Goal: Task Accomplishment & Management: Manage account settings

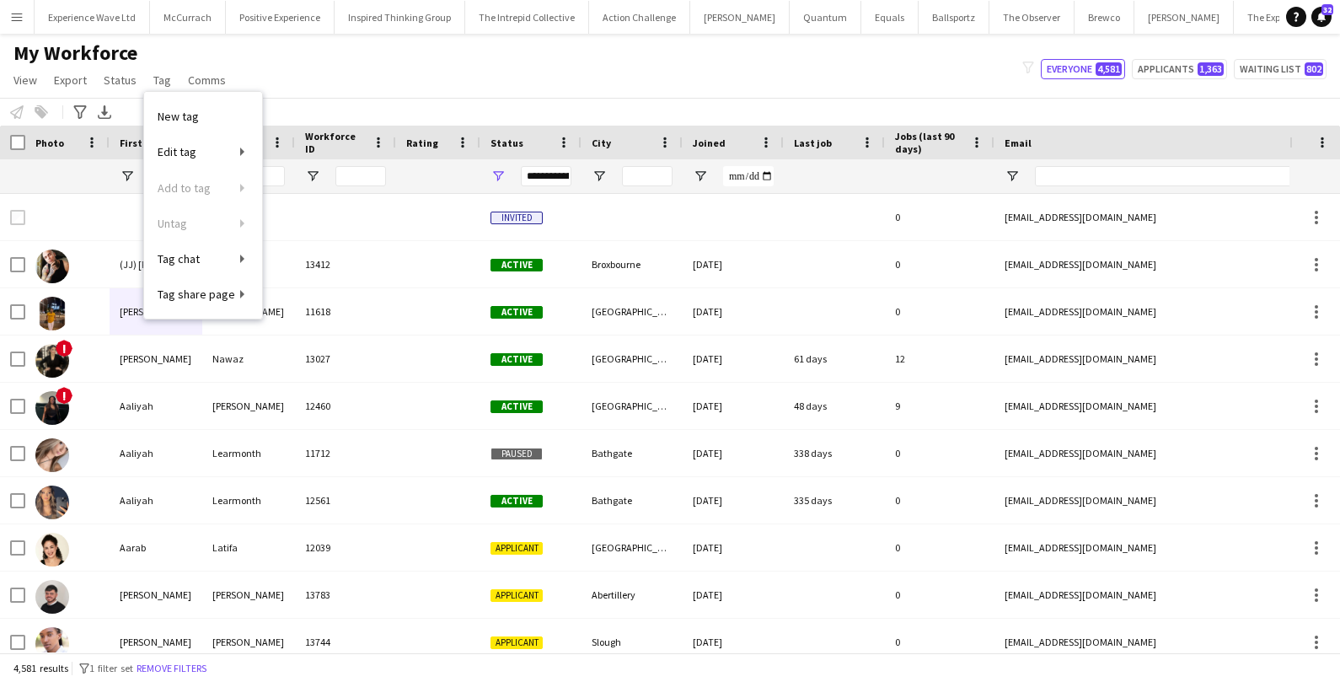
click at [14, 30] on button "Menu" at bounding box center [17, 17] width 34 height 34
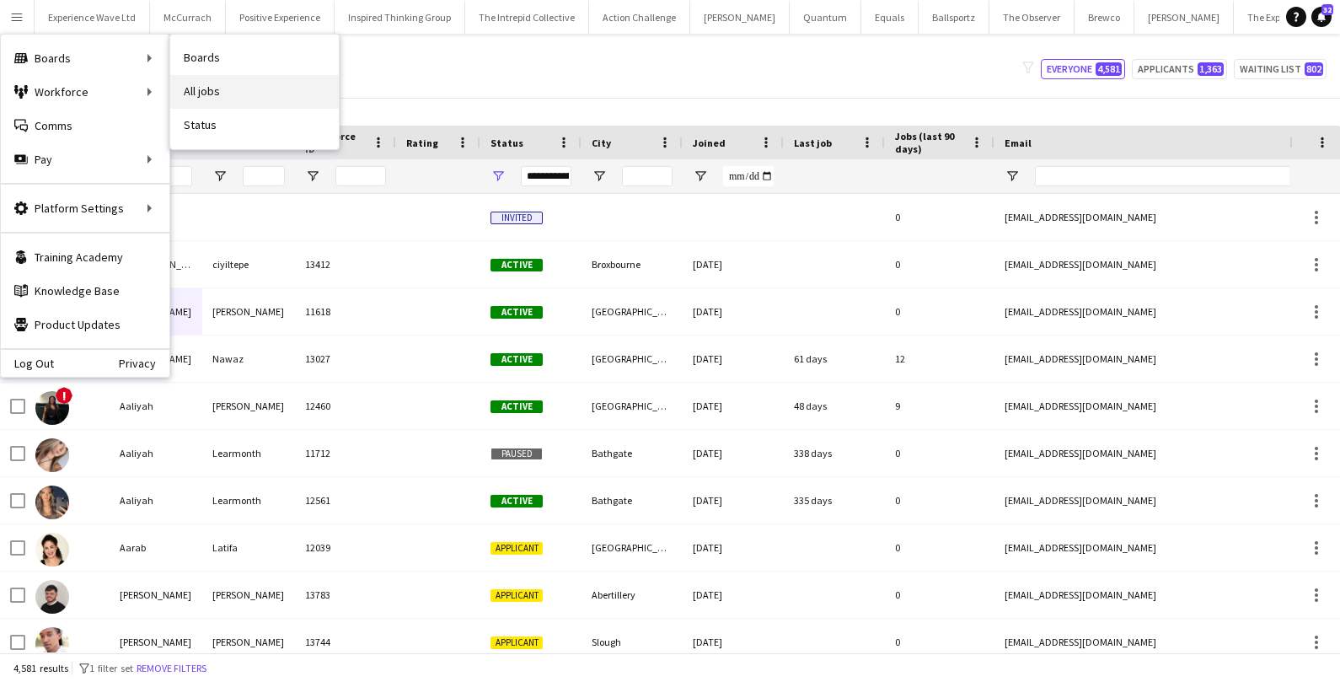
click at [228, 88] on link "All jobs" at bounding box center [254, 92] width 169 height 34
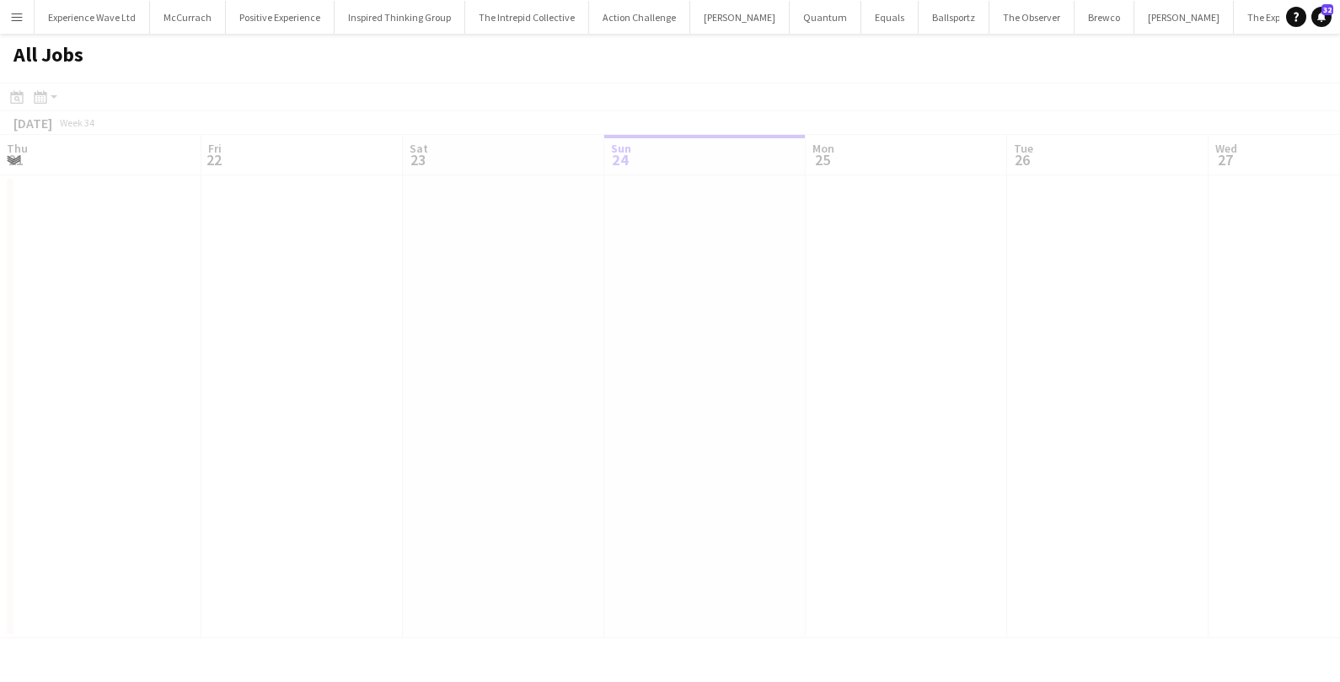
scroll to position [0, 402]
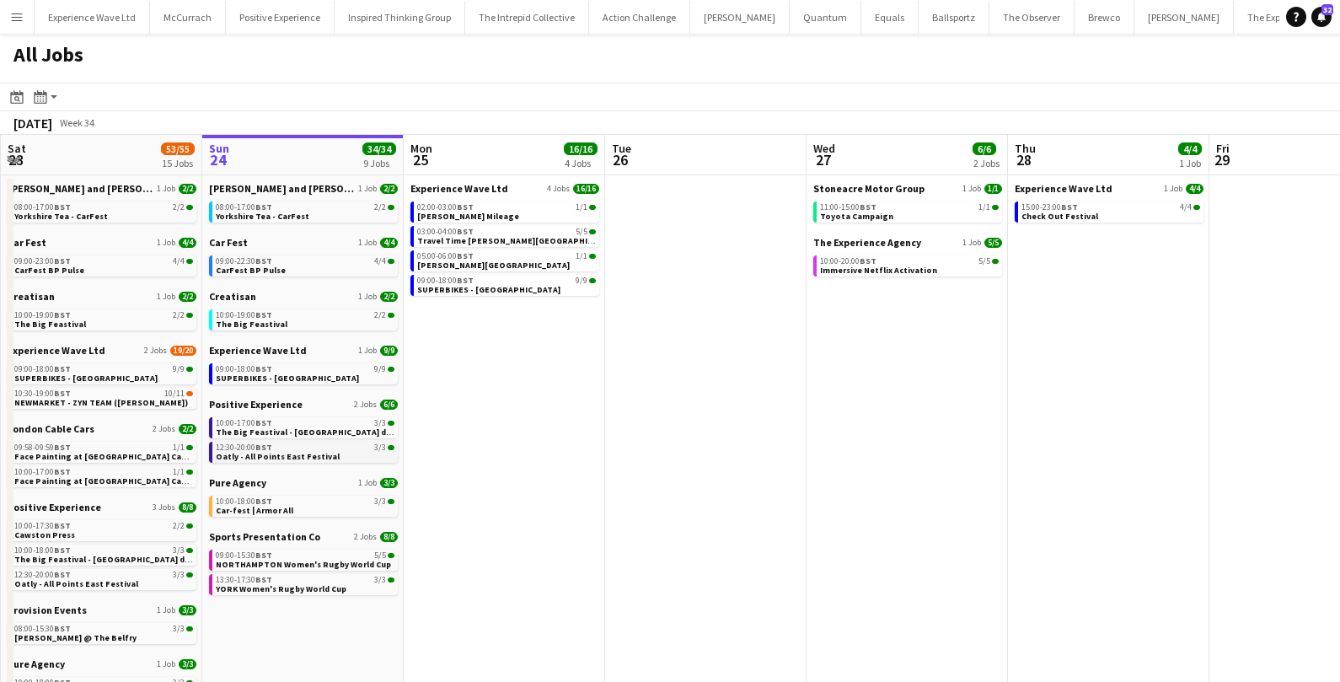
click at [239, 451] on span "Oatly - All Points East Festival" at bounding box center [278, 456] width 124 height 11
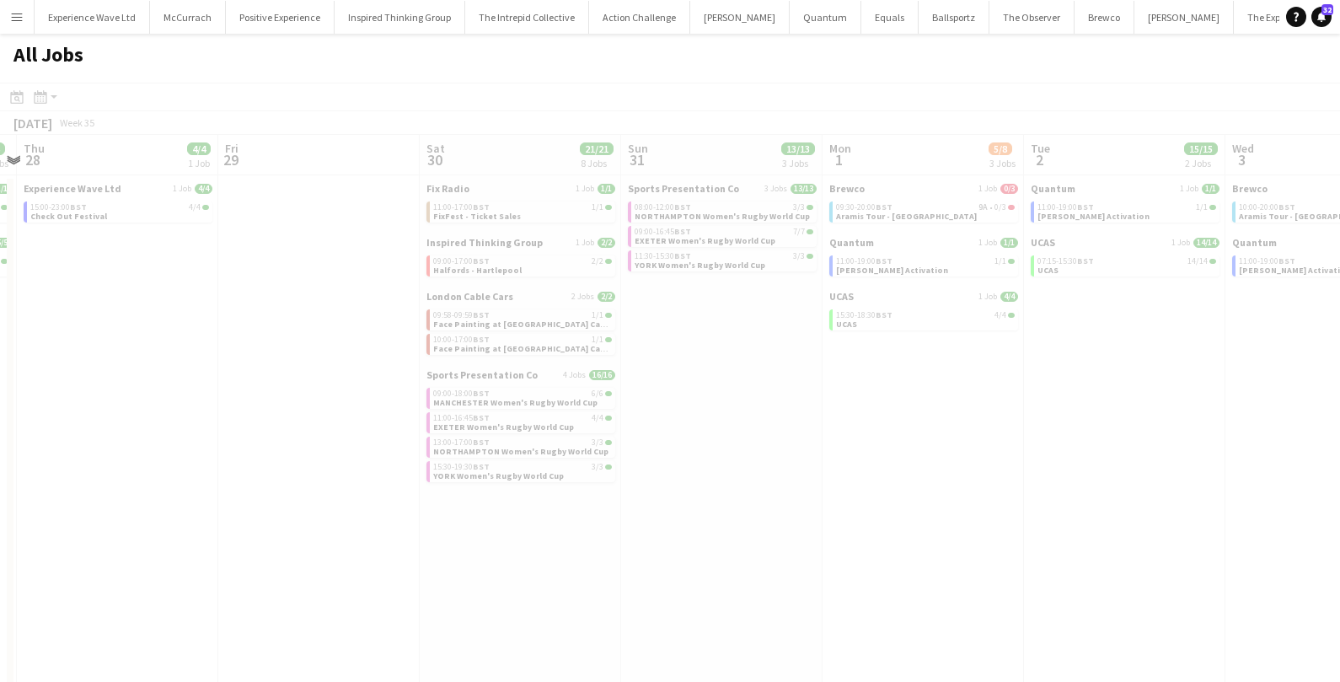
scroll to position [0, 588]
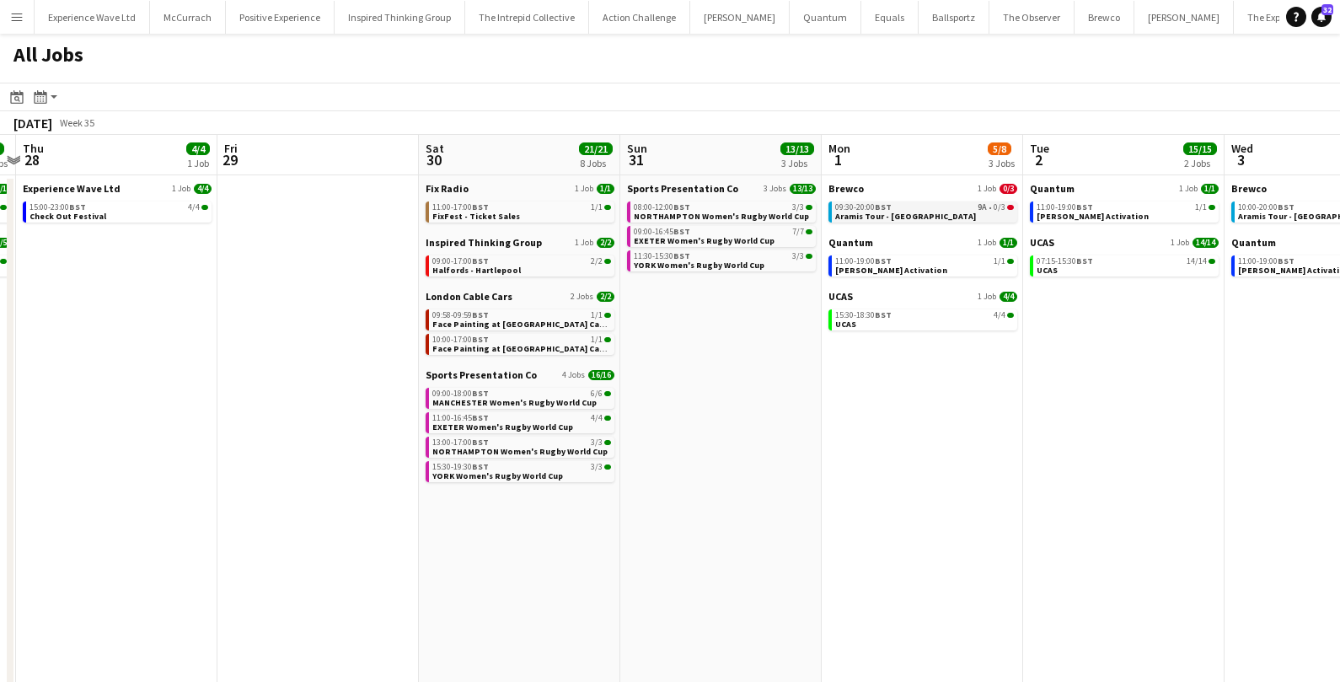
click at [892, 216] on span "Aramis Tour - Cardiff" at bounding box center [905, 216] width 141 height 11
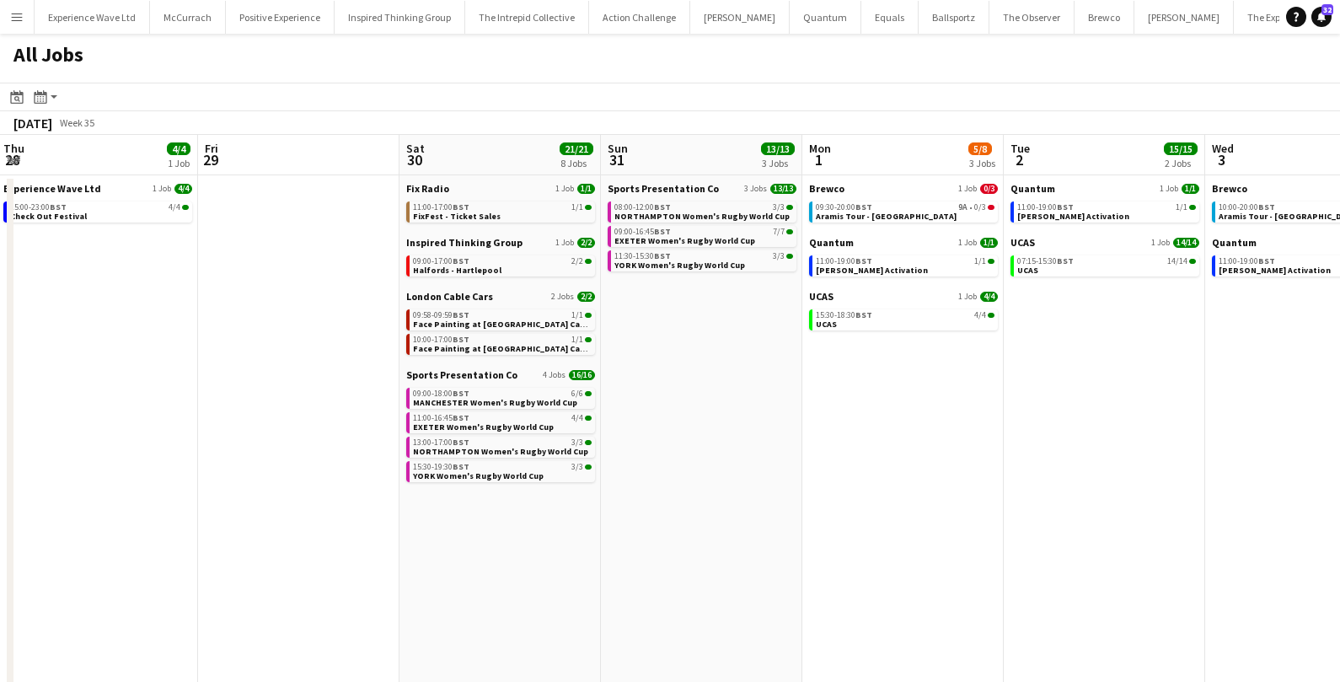
scroll to position [0, 610]
click at [877, 328] on link "15:30-18:30 BST 4/4 UCAS" at bounding box center [902, 318] width 179 height 19
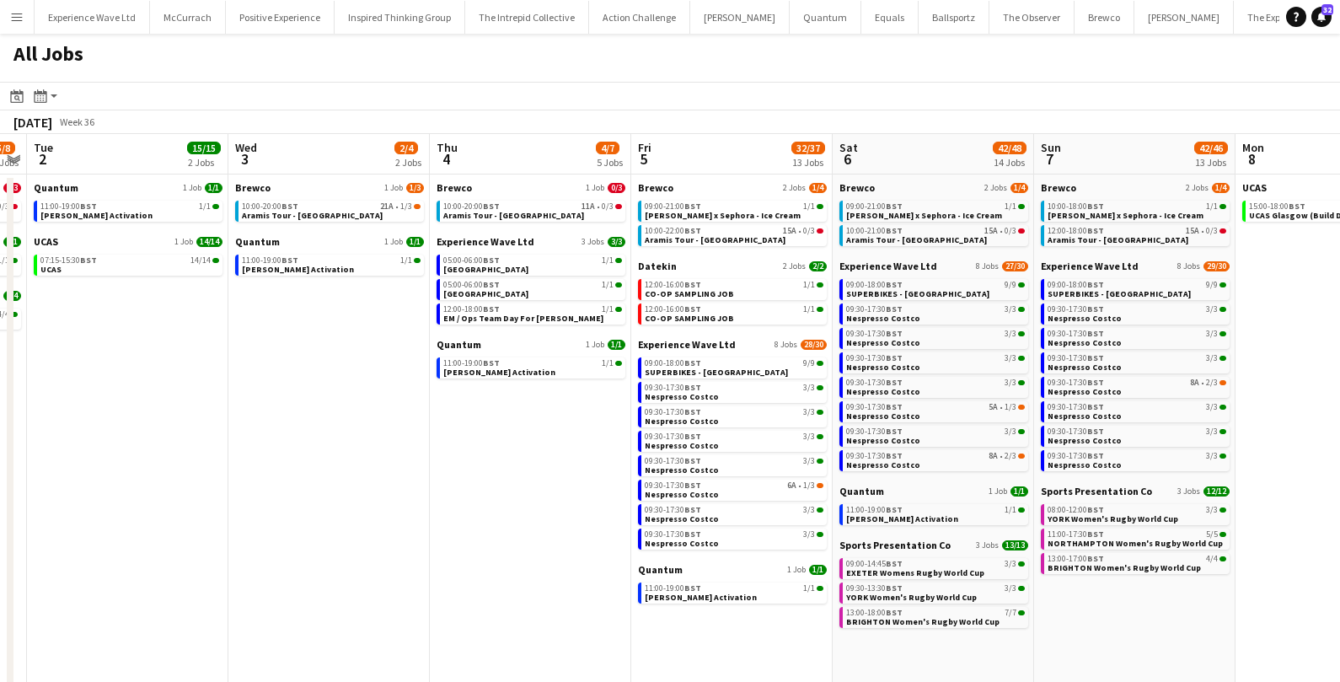
scroll to position [0, 585]
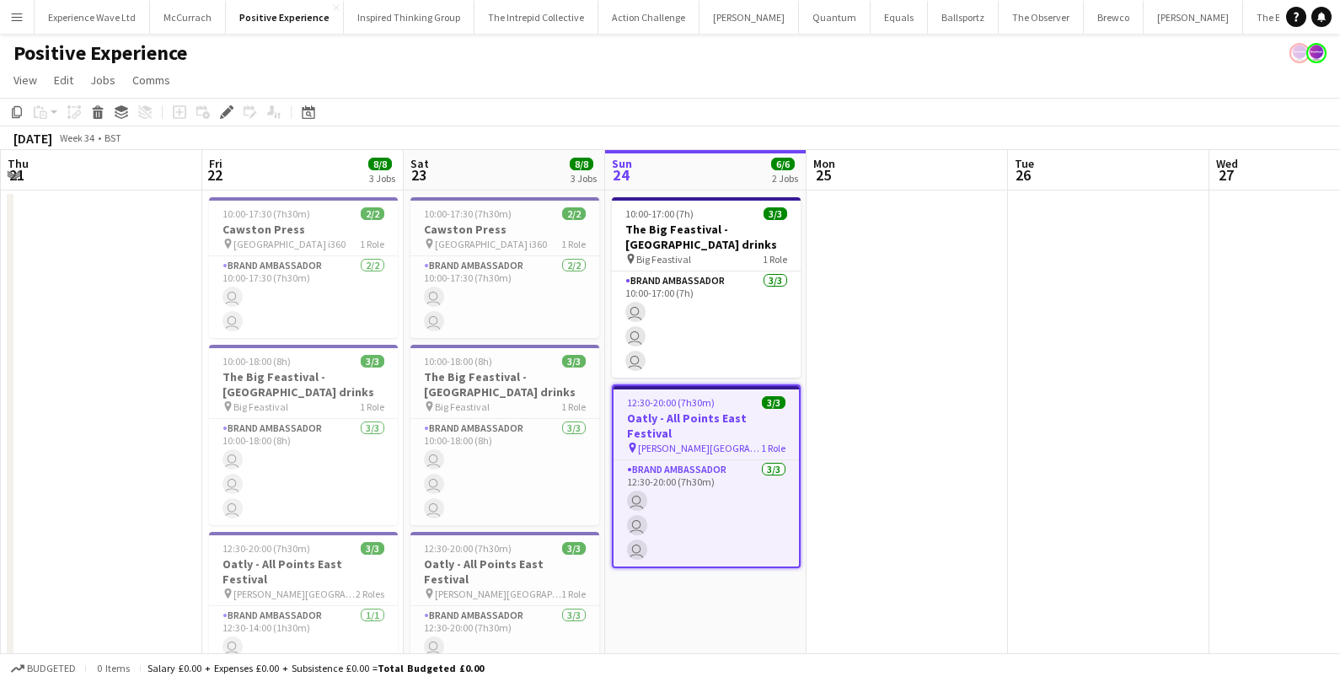
scroll to position [0, 579]
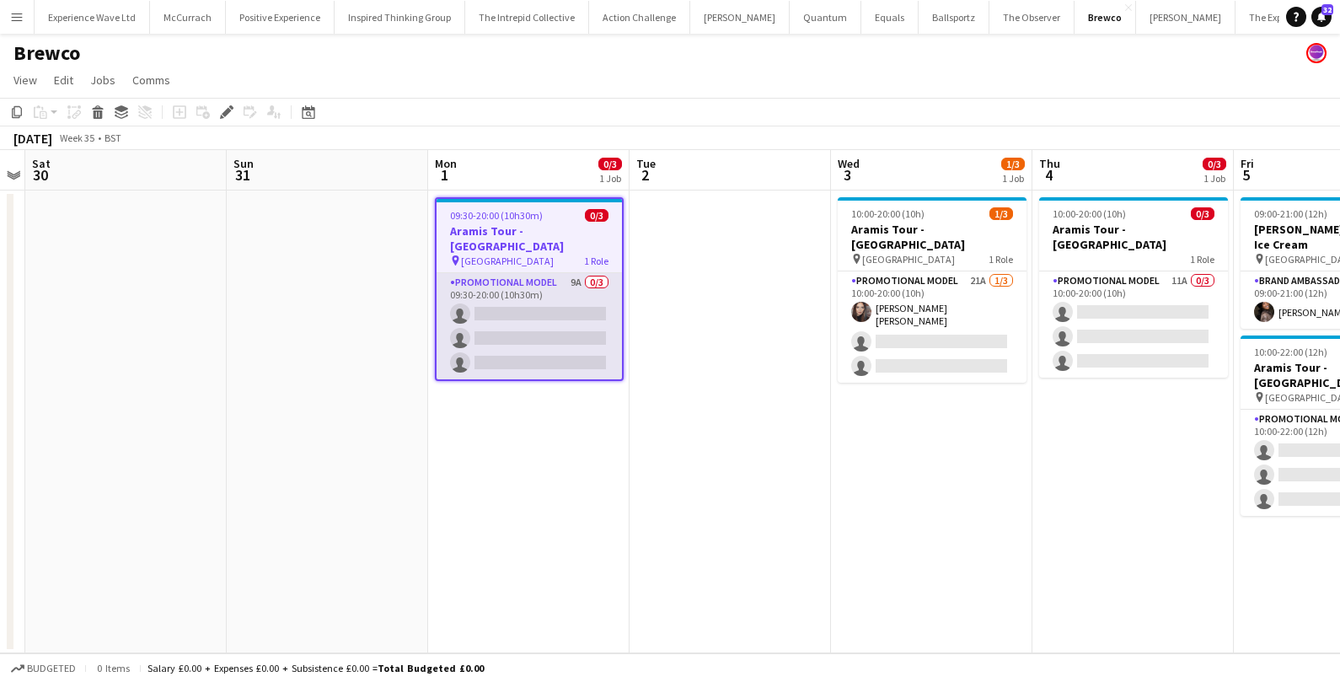
click at [549, 282] on app-card-role "Promotional Model 9A 0/3 09:30-20:00 (10h30m) single-neutral-actions single-neu…" at bounding box center [529, 326] width 185 height 106
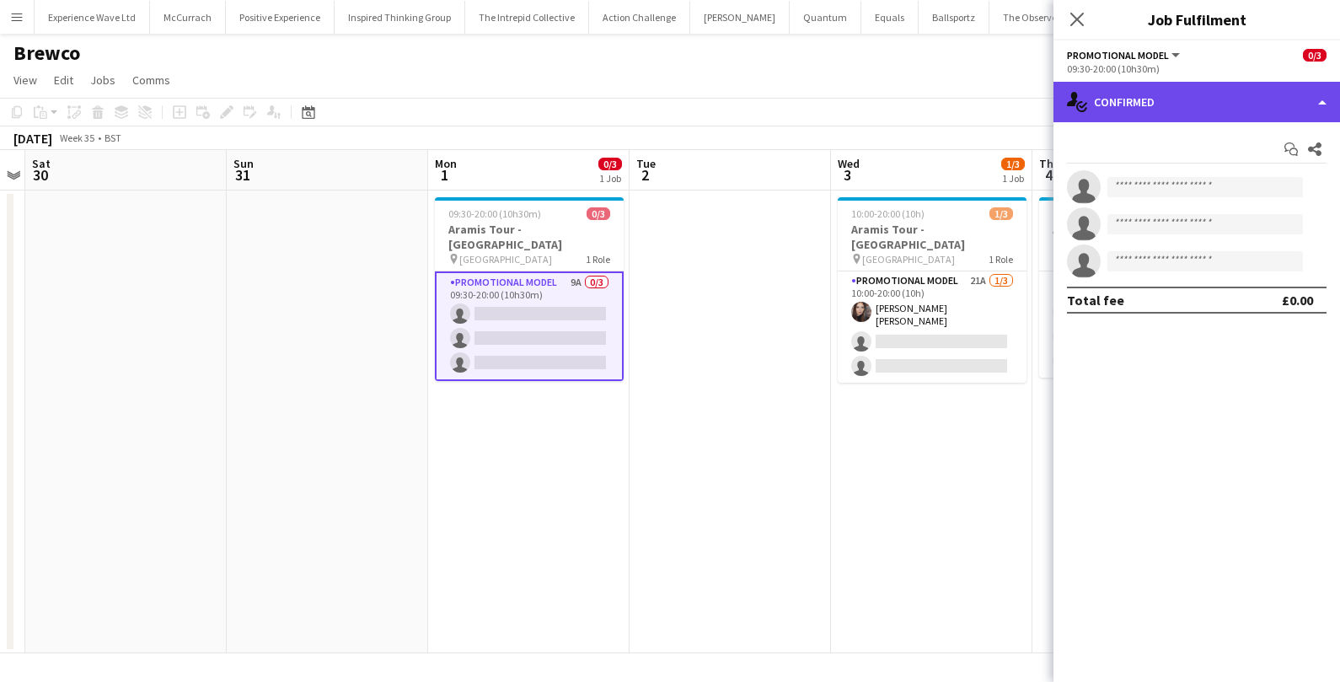
click at [1197, 109] on div "single-neutral-actions-check-2 Confirmed" at bounding box center [1197, 102] width 287 height 40
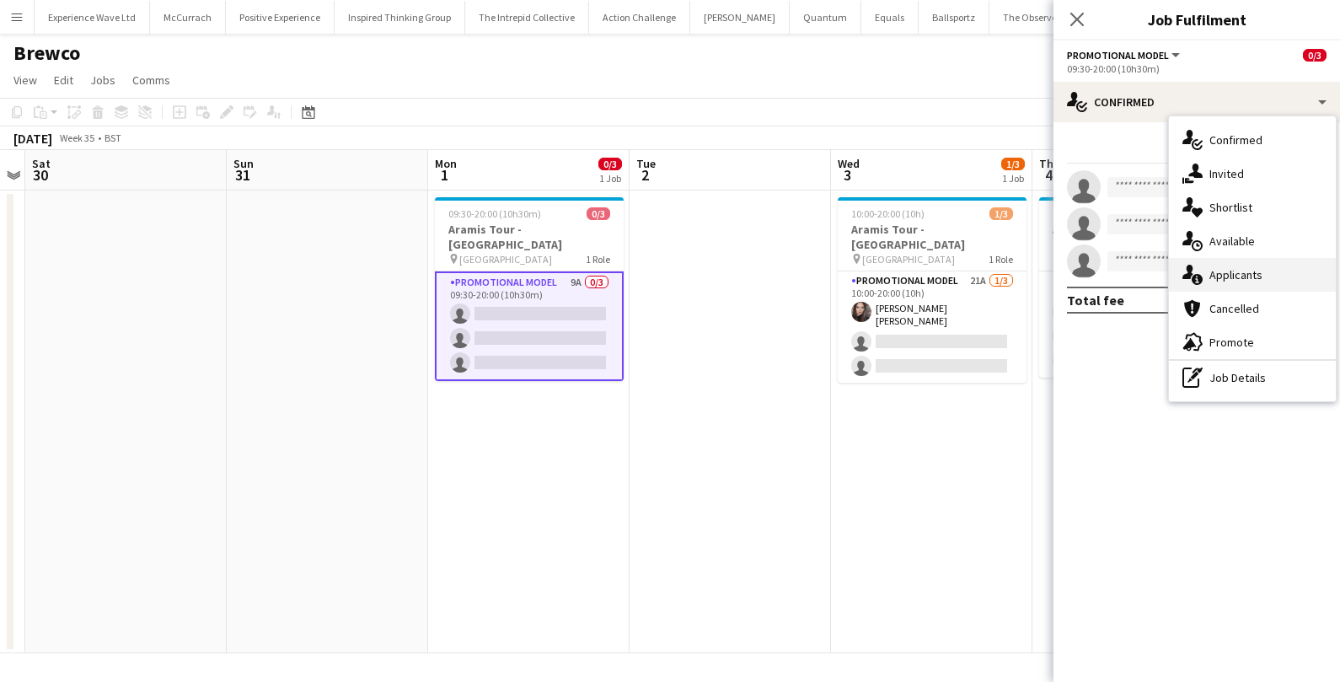
click at [1187, 271] on icon at bounding box center [1187, 272] width 11 height 14
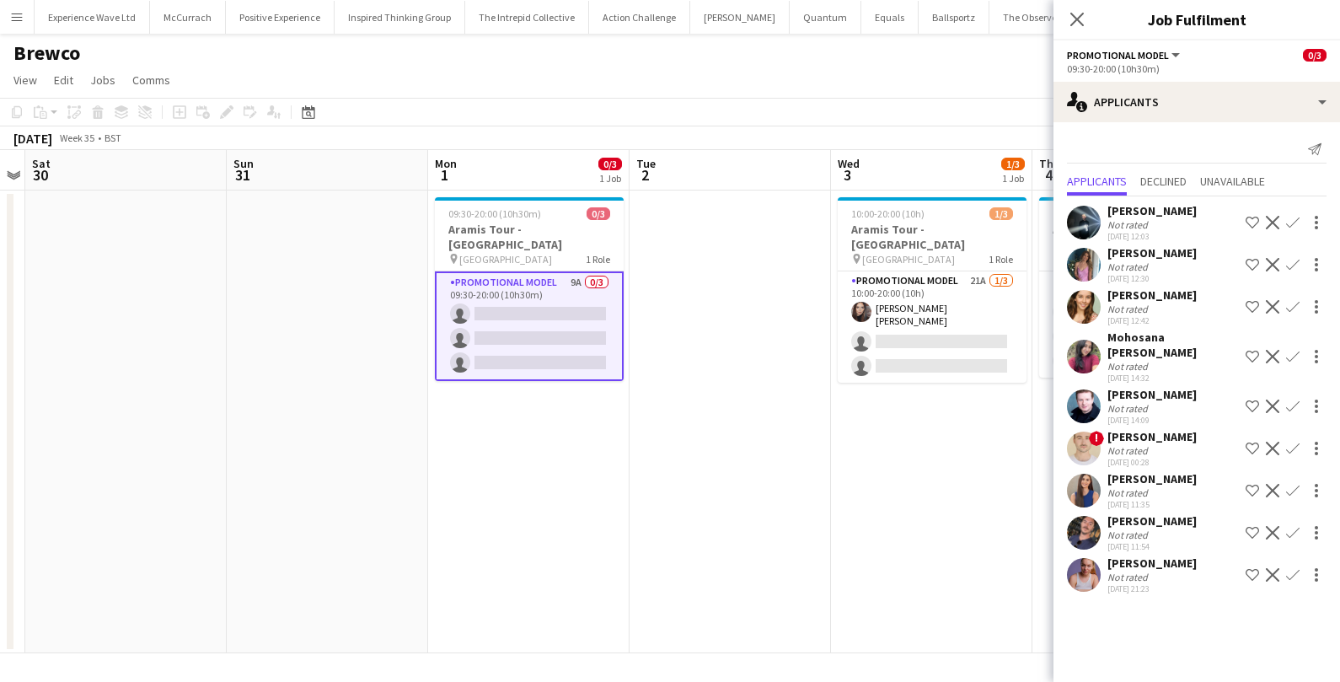
click at [1121, 583] on div "Not rated" at bounding box center [1129, 577] width 44 height 13
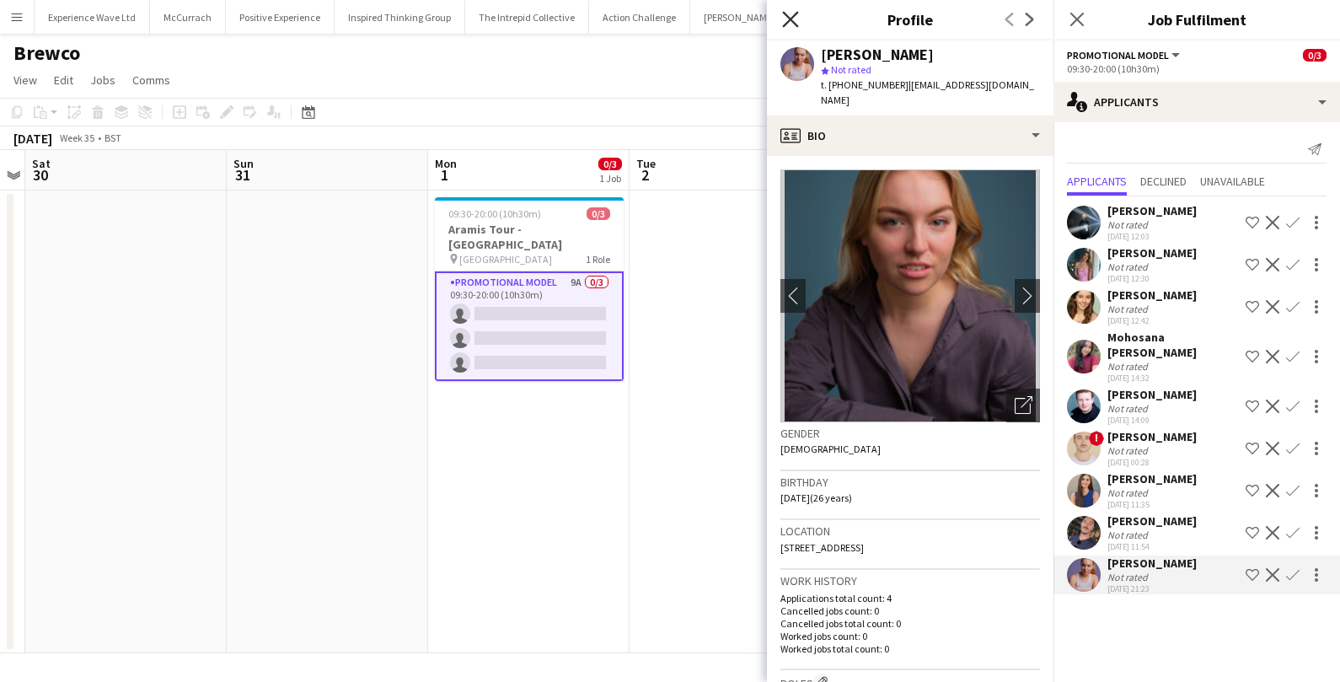
click at [794, 13] on icon "Close pop-in" at bounding box center [790, 19] width 16 height 16
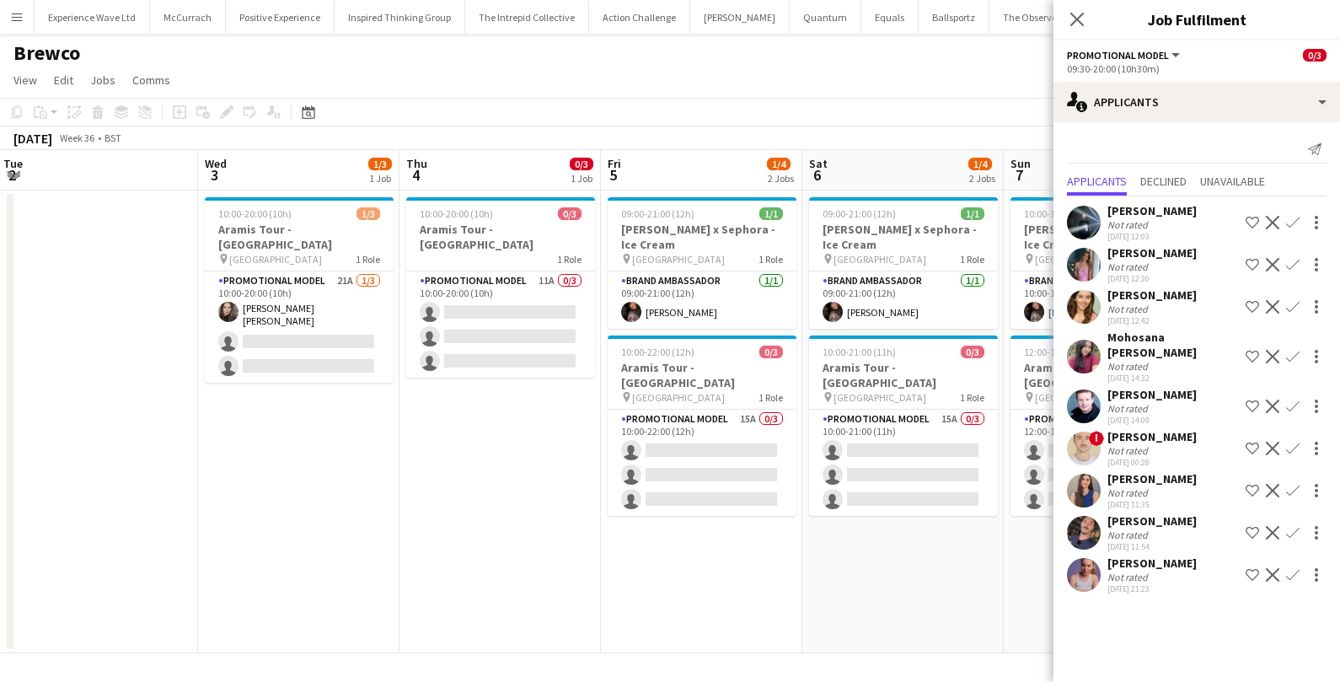
scroll to position [0, 609]
click at [1068, 21] on app-icon "Close pop-in" at bounding box center [1077, 20] width 24 height 24
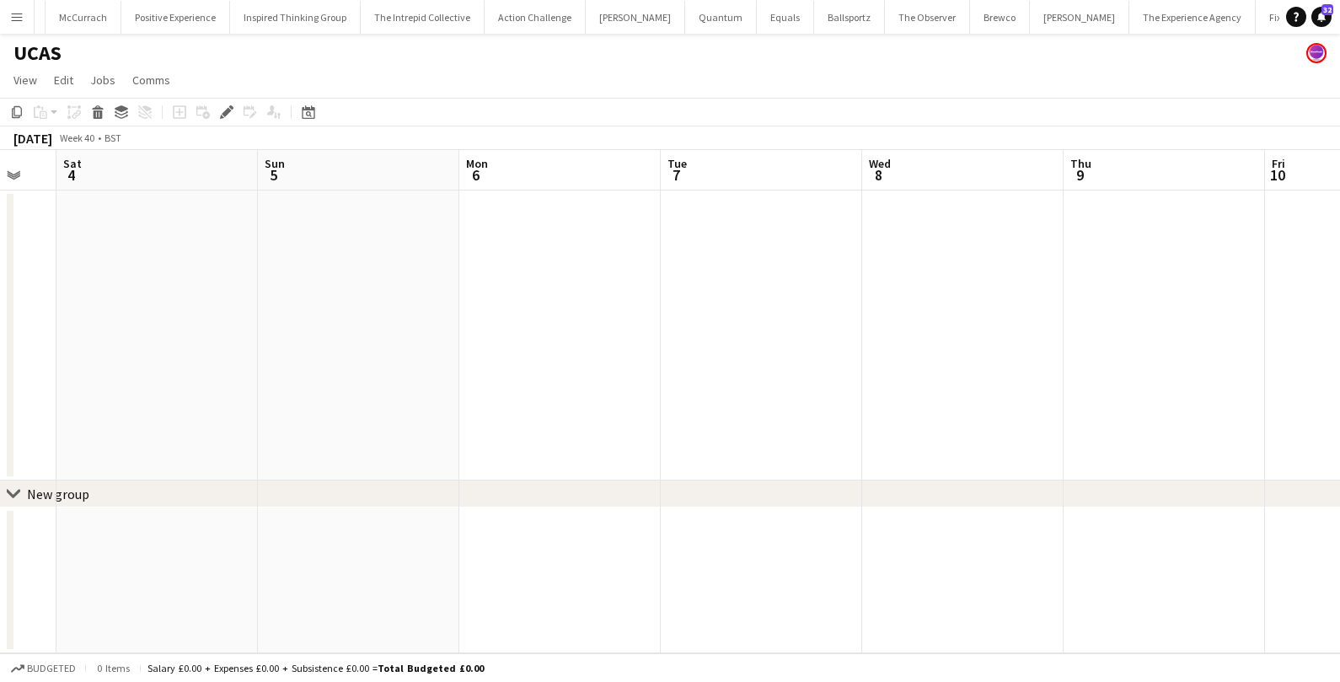
scroll to position [0, 571]
